Goal: Find specific page/section: Find specific page/section

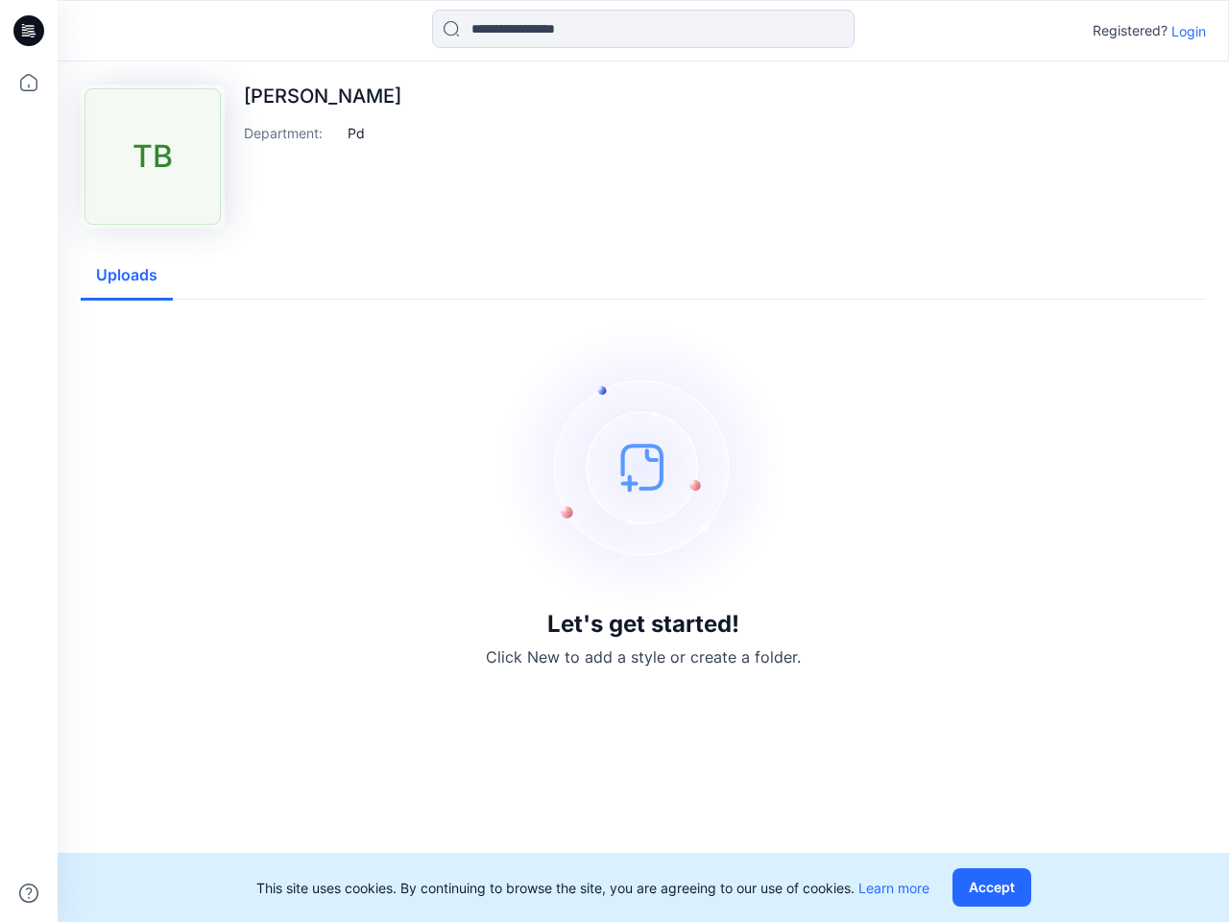
click at [615, 461] on img at bounding box center [643, 467] width 288 height 288
click at [30, 31] on icon at bounding box center [32, 31] width 8 height 1
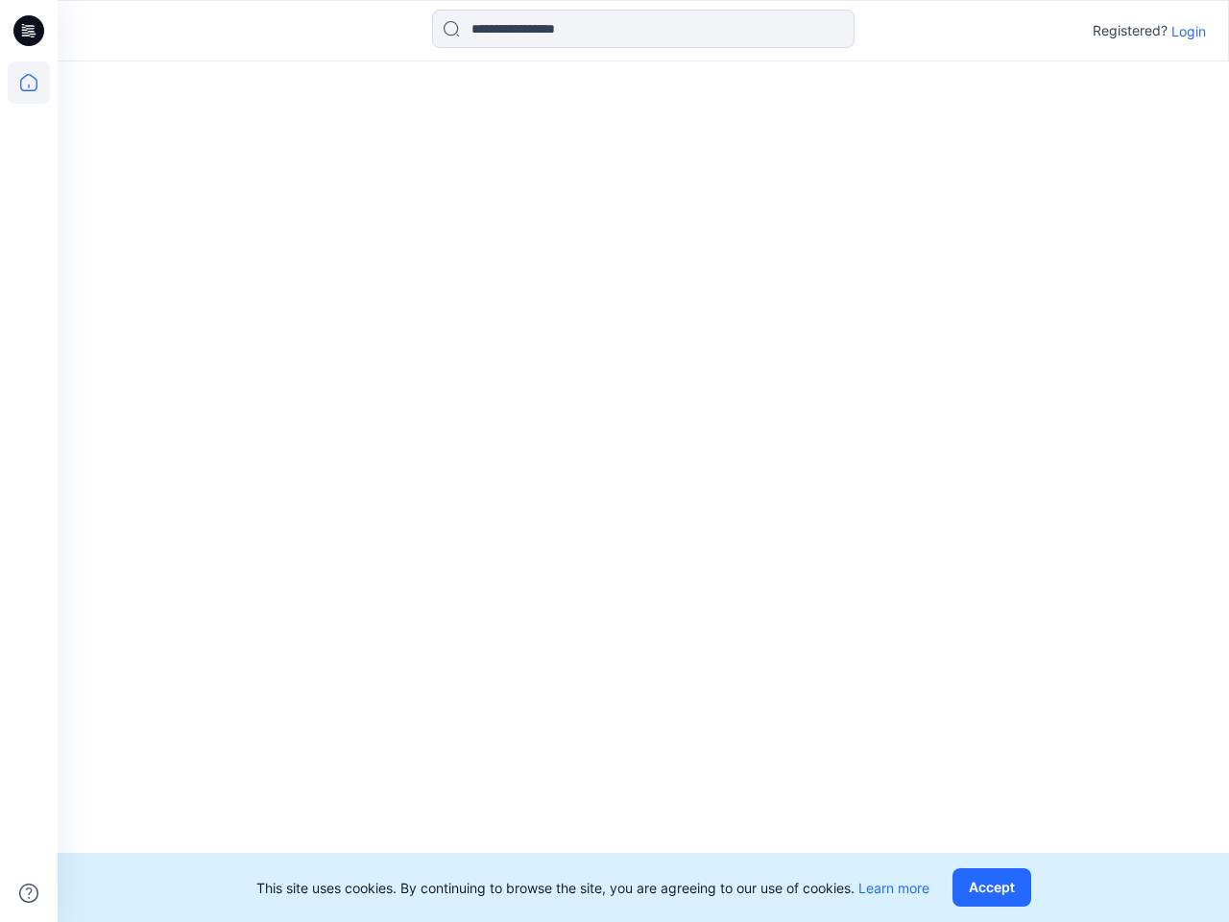
click at [29, 83] on icon at bounding box center [29, 82] width 42 height 42
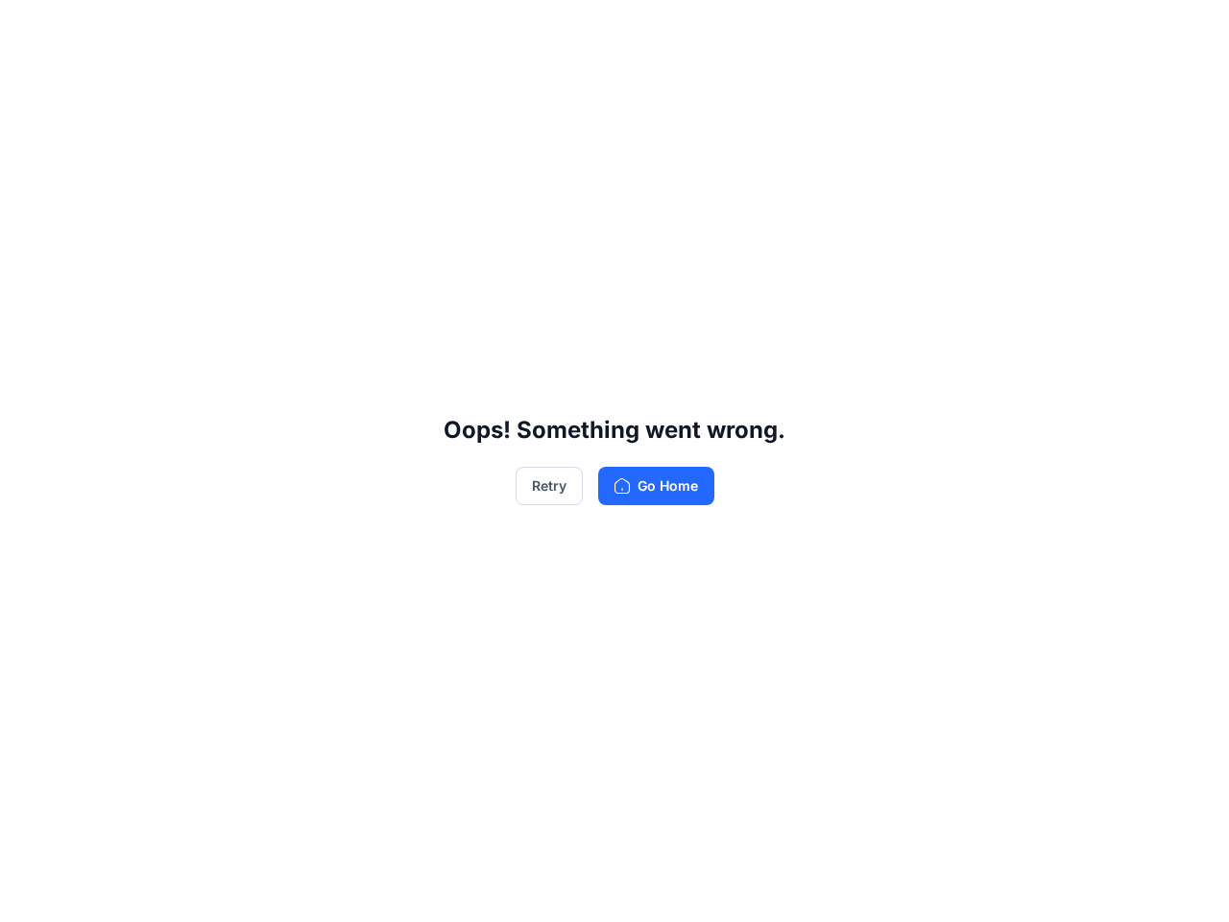
click at [29, 893] on div "Oops! Something went wrong. Retry Go Home" at bounding box center [614, 461] width 1229 height 922
click at [644, 29] on div "Oops! Something went wrong. Retry Go Home" at bounding box center [614, 461] width 1229 height 922
click at [1189, 31] on div "Oops! Something went wrong. Retry Go Home" at bounding box center [614, 461] width 1229 height 922
click at [356, 133] on div "Oops! Something went wrong. Retry Go Home" at bounding box center [614, 461] width 1229 height 922
click at [127, 276] on div "Oops! Something went wrong. Retry Go Home" at bounding box center [614, 461] width 1229 height 922
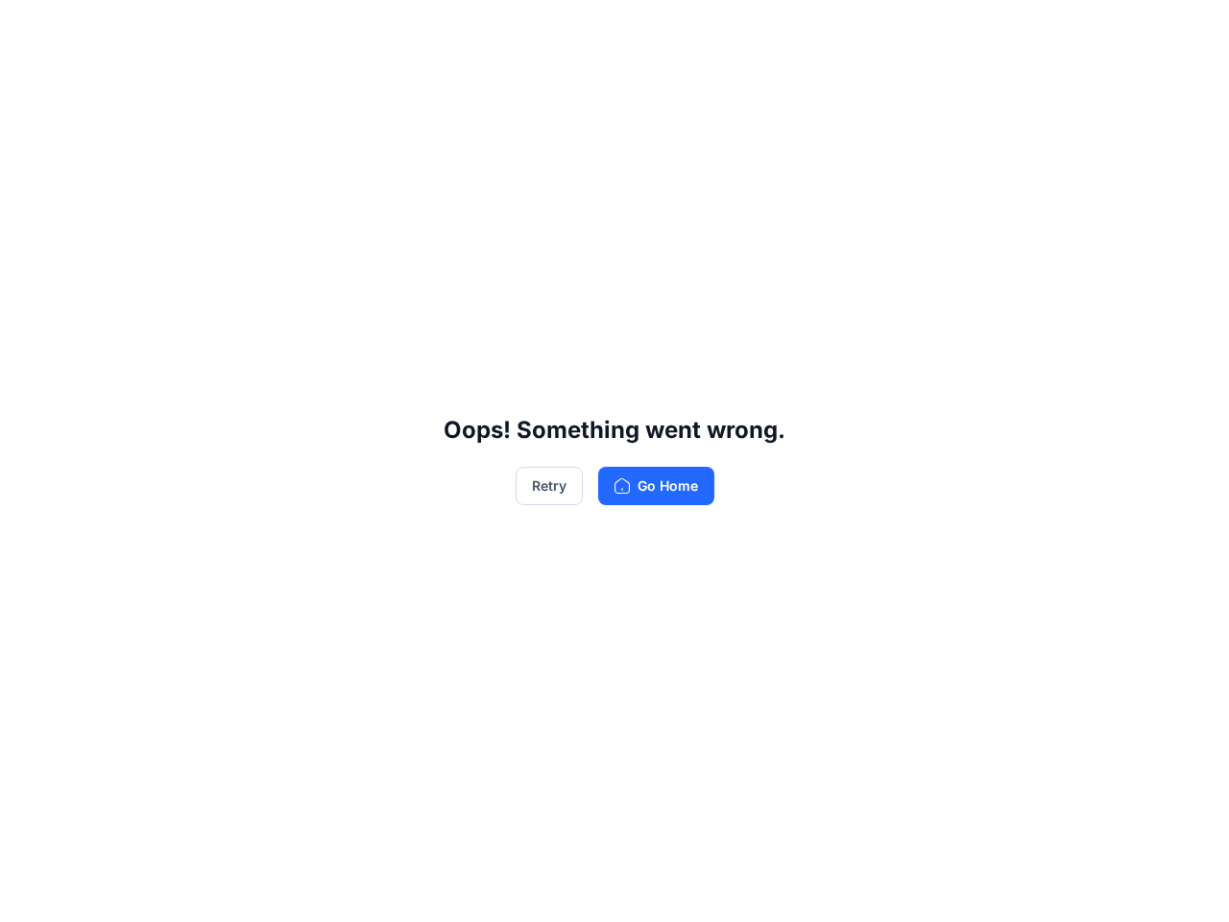
click at [996, 888] on div "Oops! Something went wrong. Retry Go Home" at bounding box center [614, 461] width 1229 height 922
